Goal: Information Seeking & Learning: Compare options

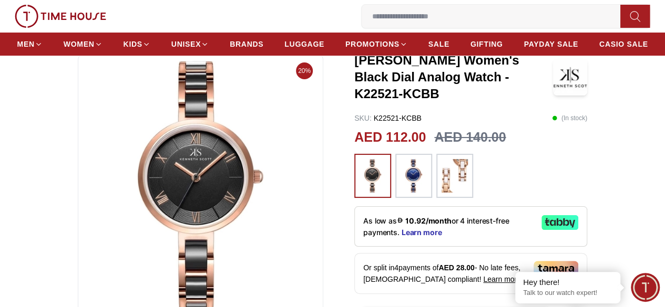
scroll to position [87, 0]
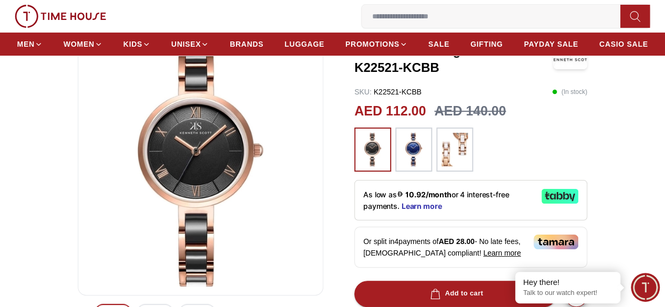
click at [452, 139] on img at bounding box center [454, 150] width 26 height 34
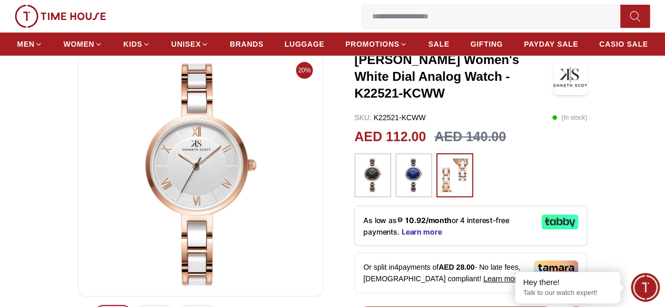
scroll to position [50, 0]
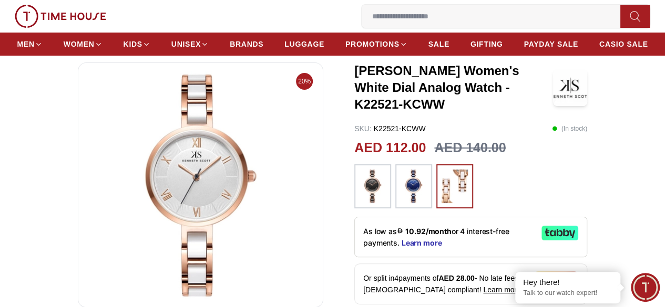
click at [359, 181] on img at bounding box center [372, 187] width 26 height 34
